Goal: Task Accomplishment & Management: Manage account settings

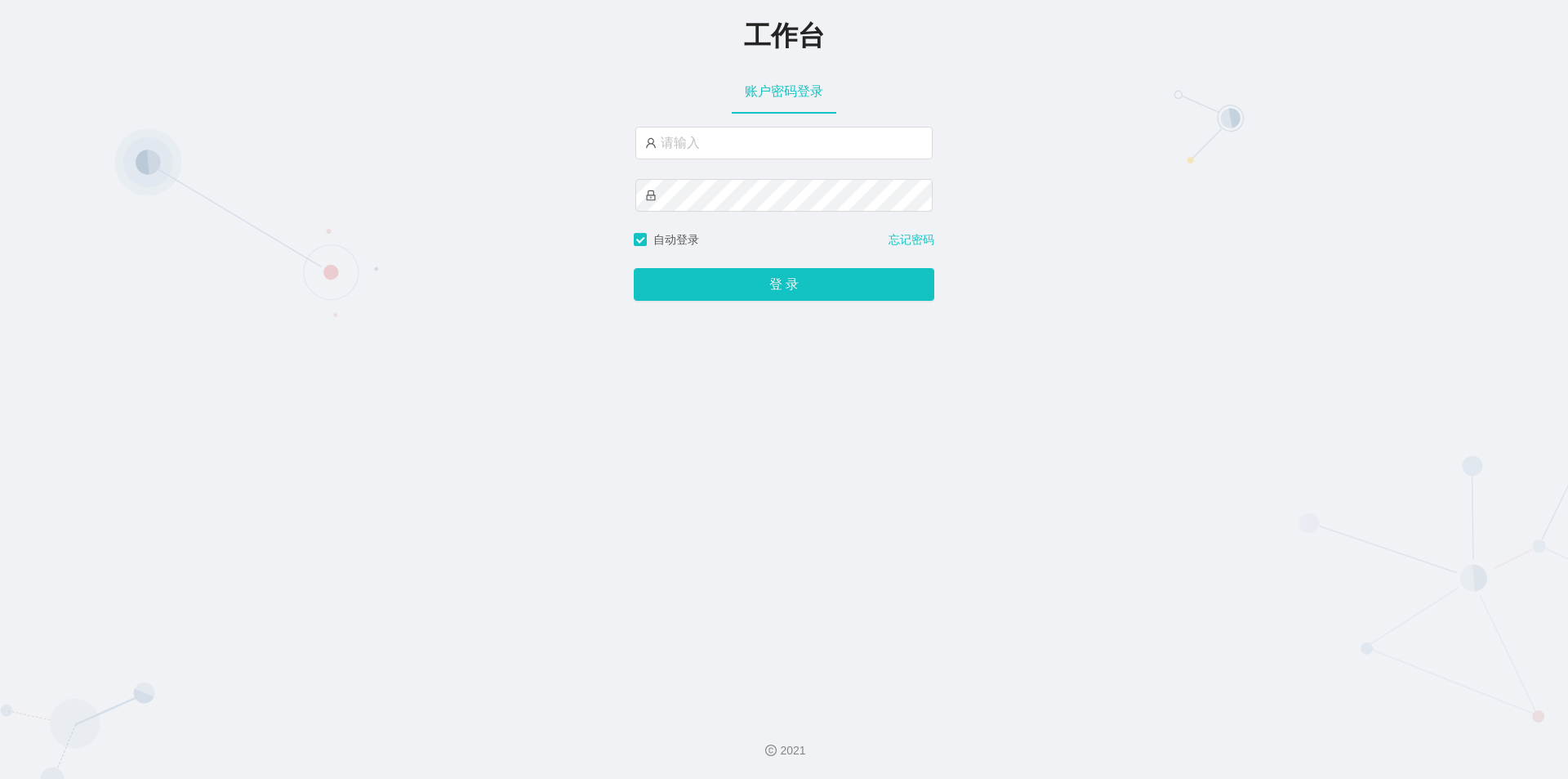
drag, startPoint x: 265, startPoint y: 775, endPoint x: 255, endPoint y: 789, distance: 17.2
click at [255, 778] on html "工作台 账户密码登录 自动登录 忘记密码 登 录 2021" at bounding box center [784, 390] width 1568 height 779
drag, startPoint x: 724, startPoint y: 123, endPoint x: 719, endPoint y: 134, distance: 12.1
click at [724, 123] on div "账户密码登录" at bounding box center [784, 150] width 301 height 163
click at [718, 139] on input "text" at bounding box center [784, 143] width 297 height 33
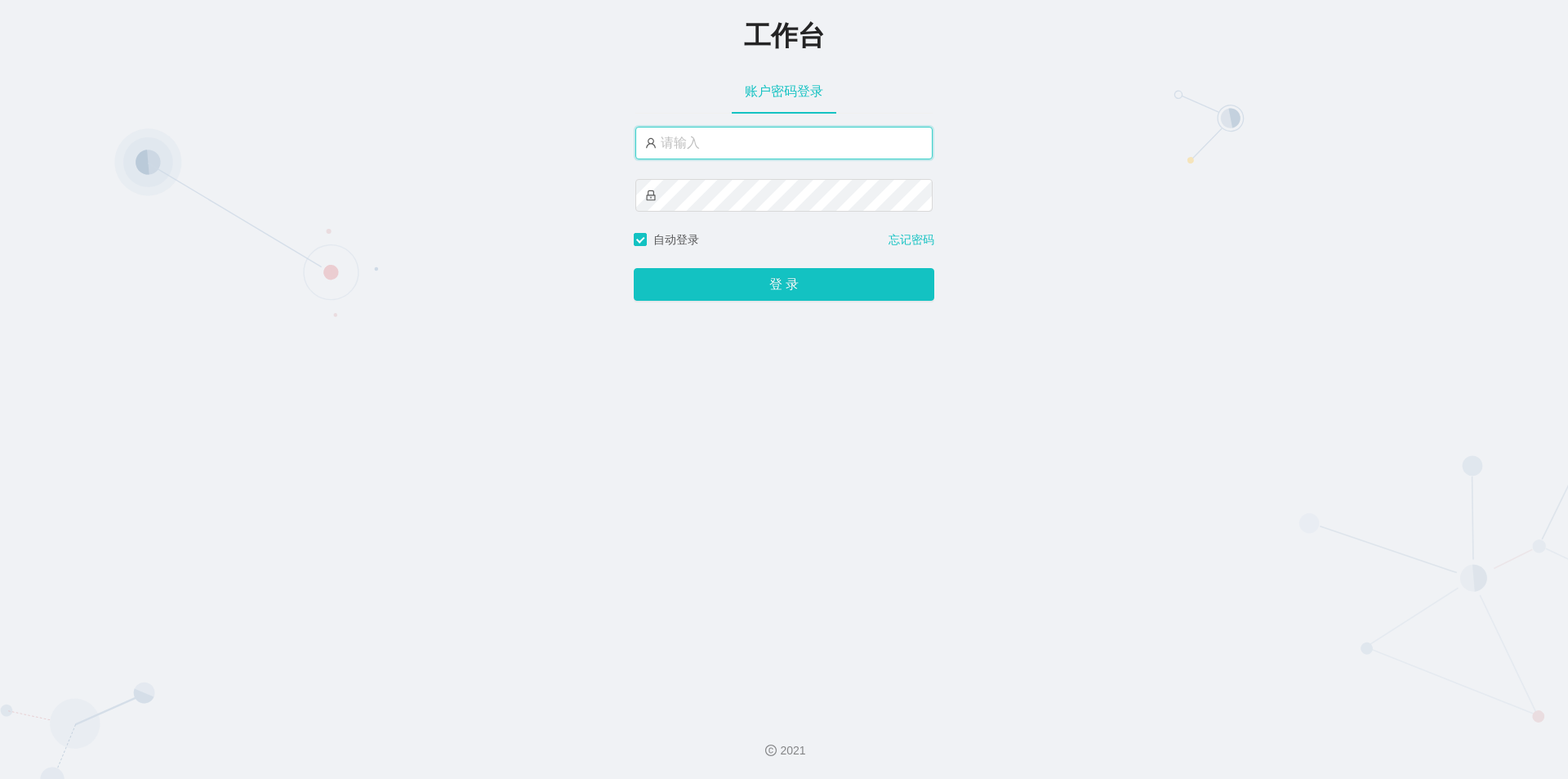
type input "jishu"
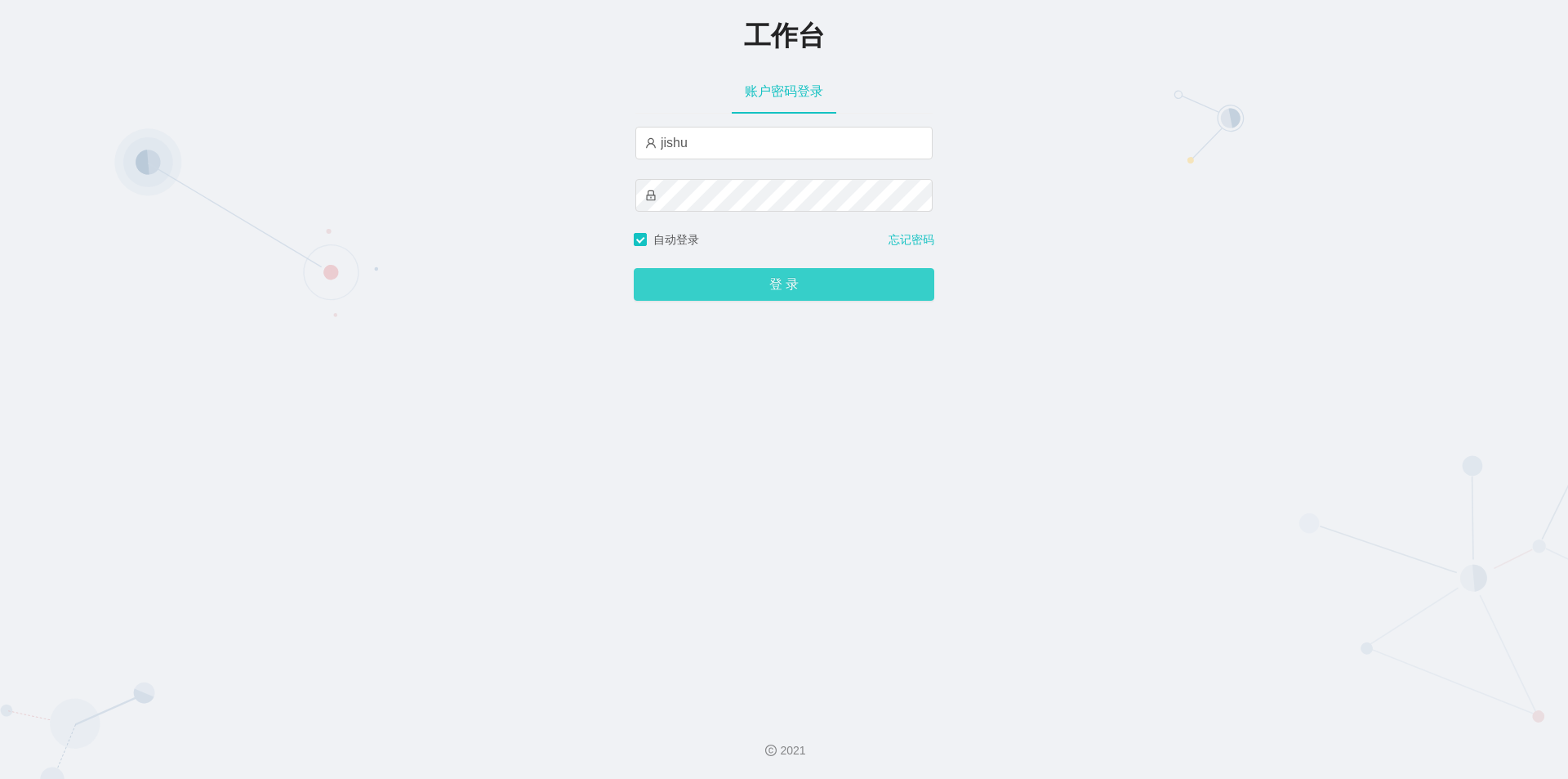
click at [715, 287] on button "登 录" at bounding box center [784, 284] width 301 height 33
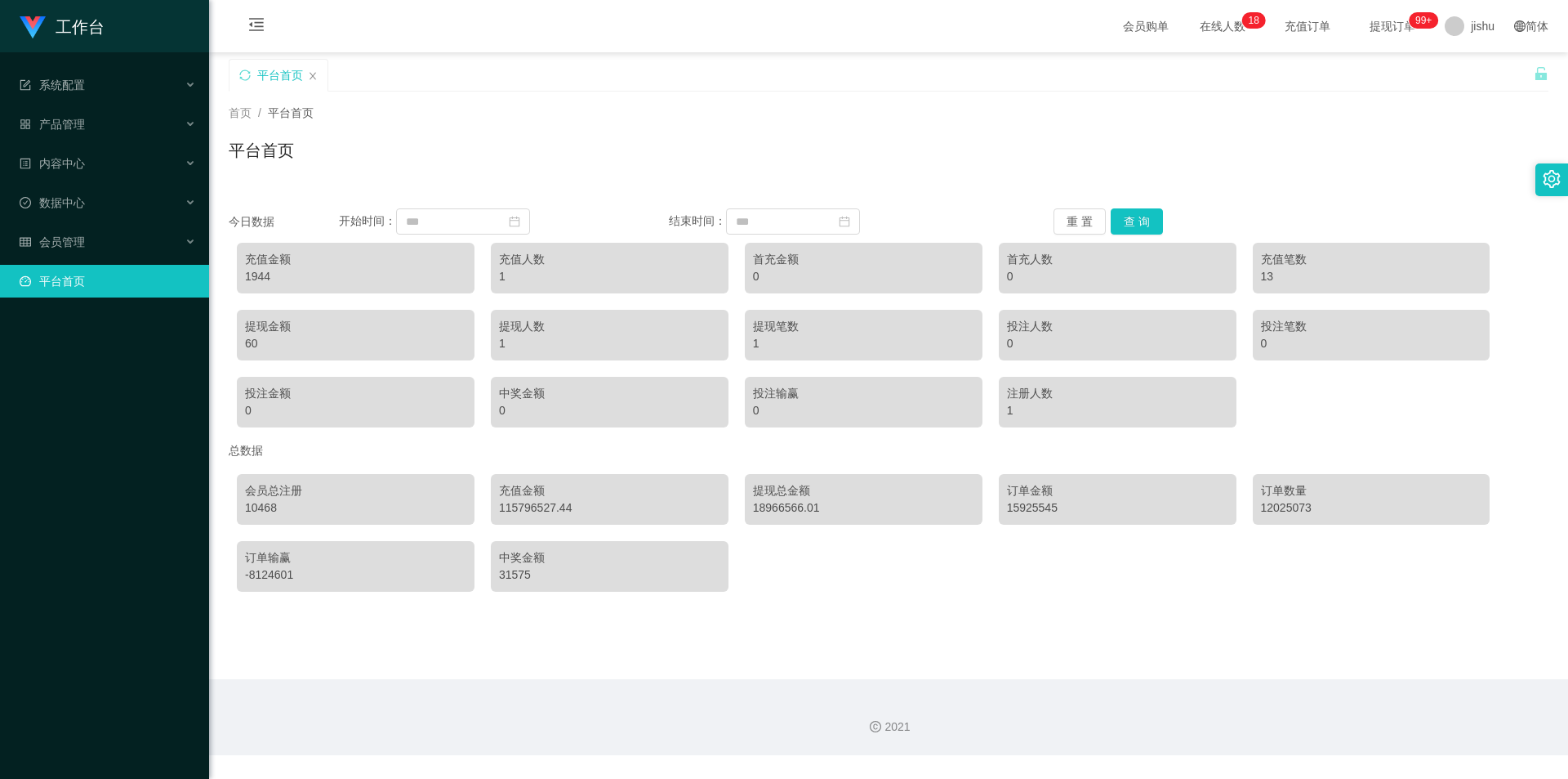
click at [1208, 30] on span "在线人数 0 1 2 3 4 5 6 7 8 9 0 1 2 3 4 5 6 7 8 9 0 1 2 3 4 5 6 7 8 9 0 1 2 3 4 5 6 …" at bounding box center [1223, 26] width 63 height 12
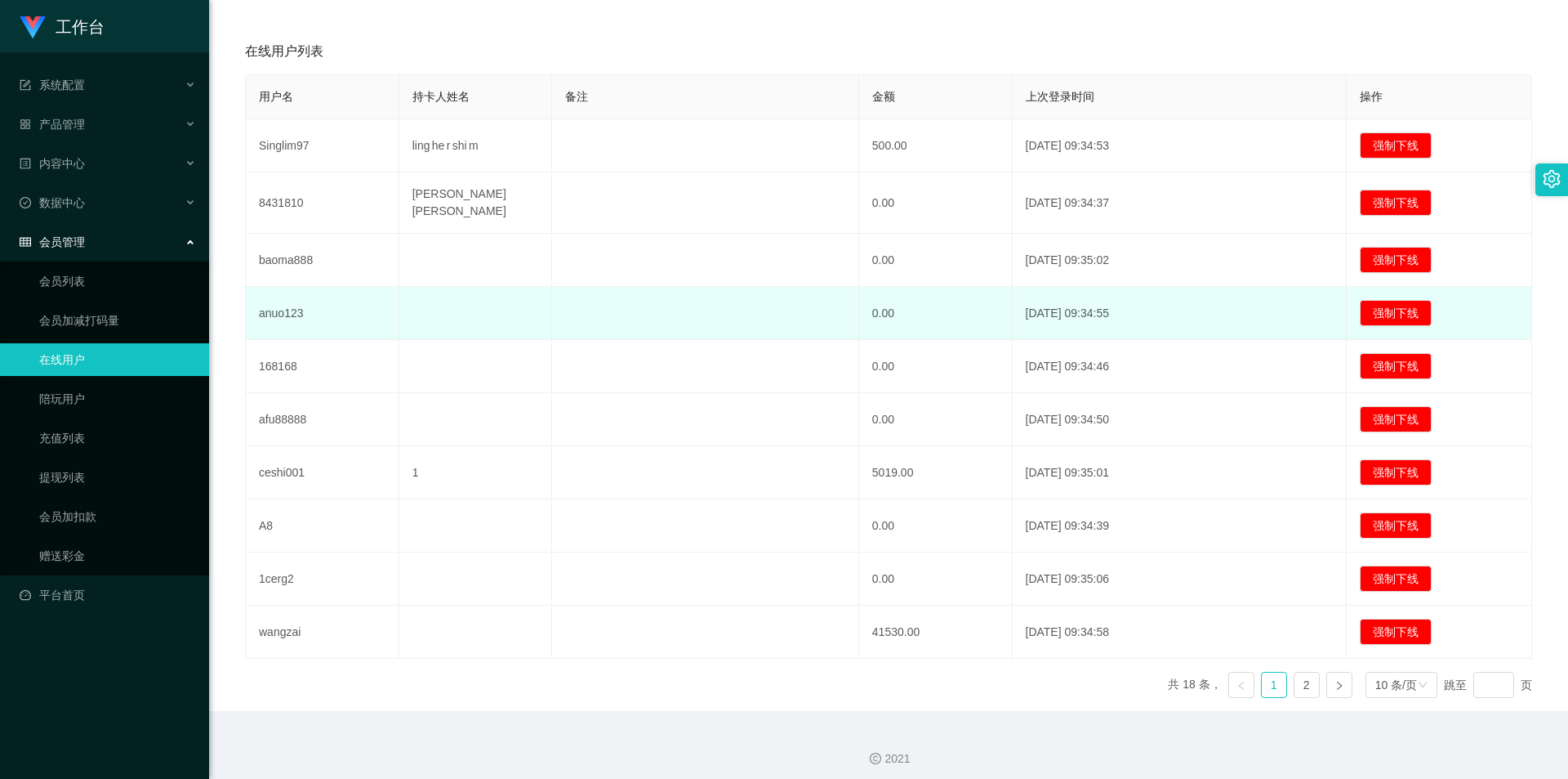
scroll to position [255, 0]
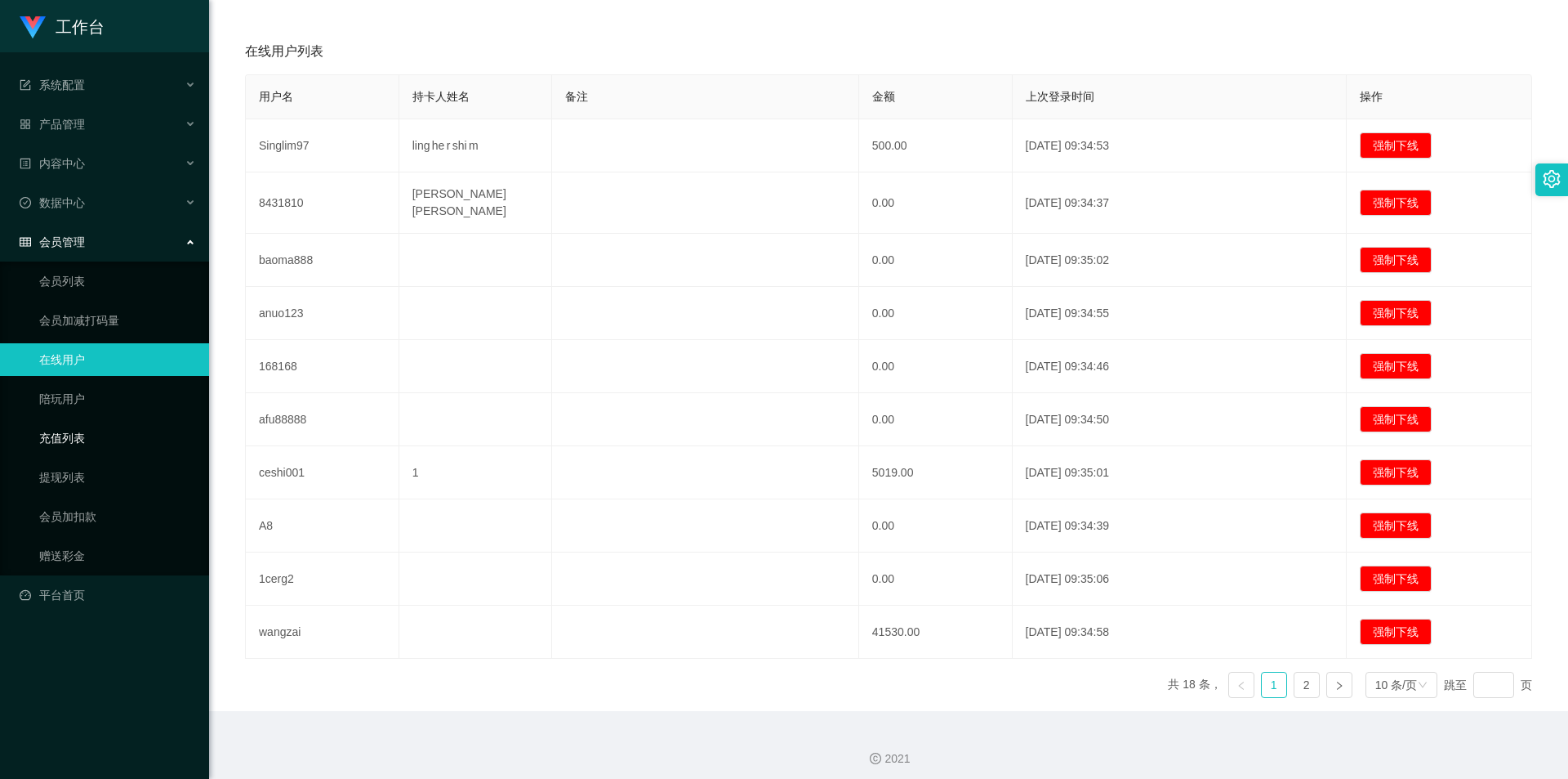
click at [97, 429] on link "充值列表" at bounding box center [118, 438] width 157 height 33
